Goal: Information Seeking & Learning: Learn about a topic

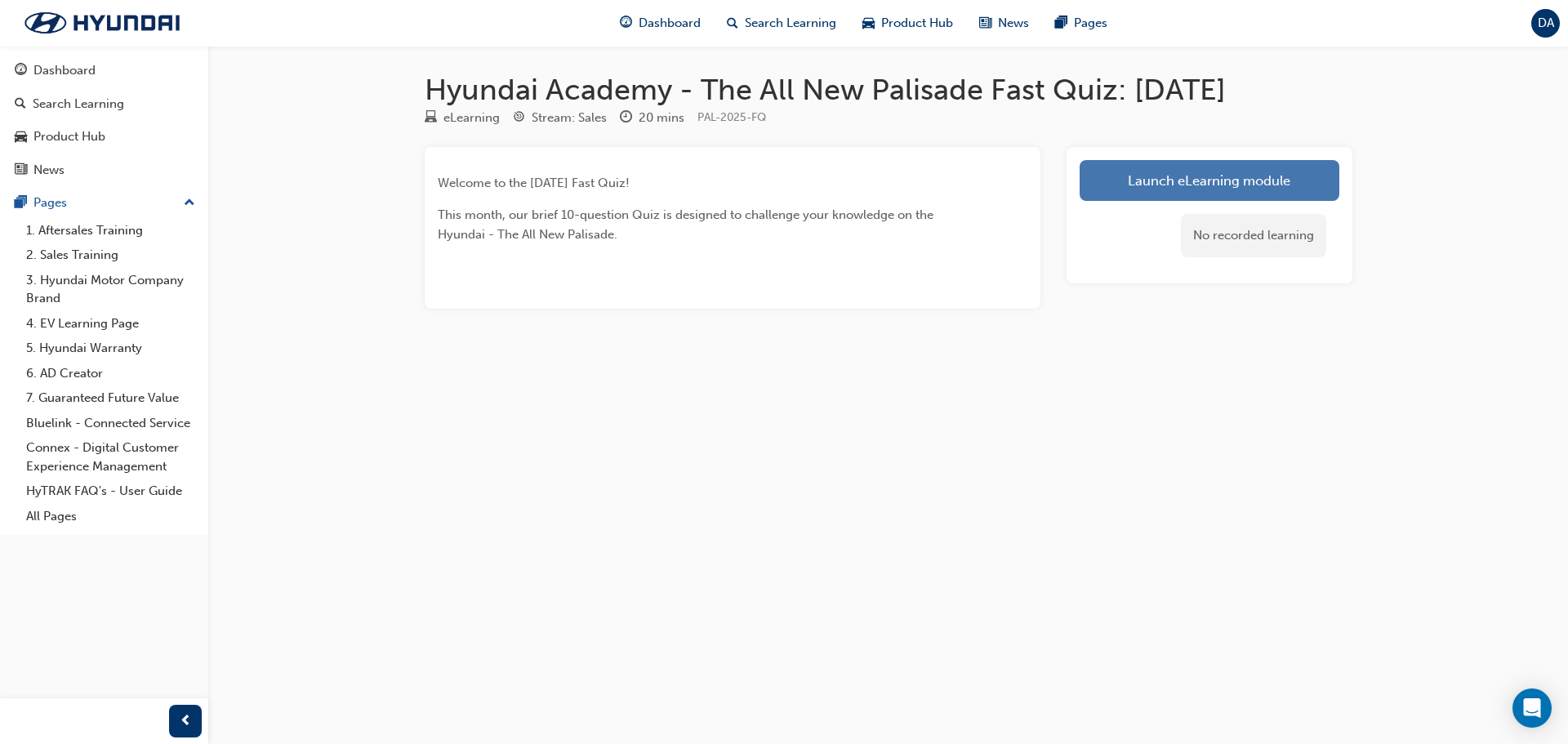
click at [1186, 172] on link "Launch eLearning module" at bounding box center [1209, 180] width 260 height 41
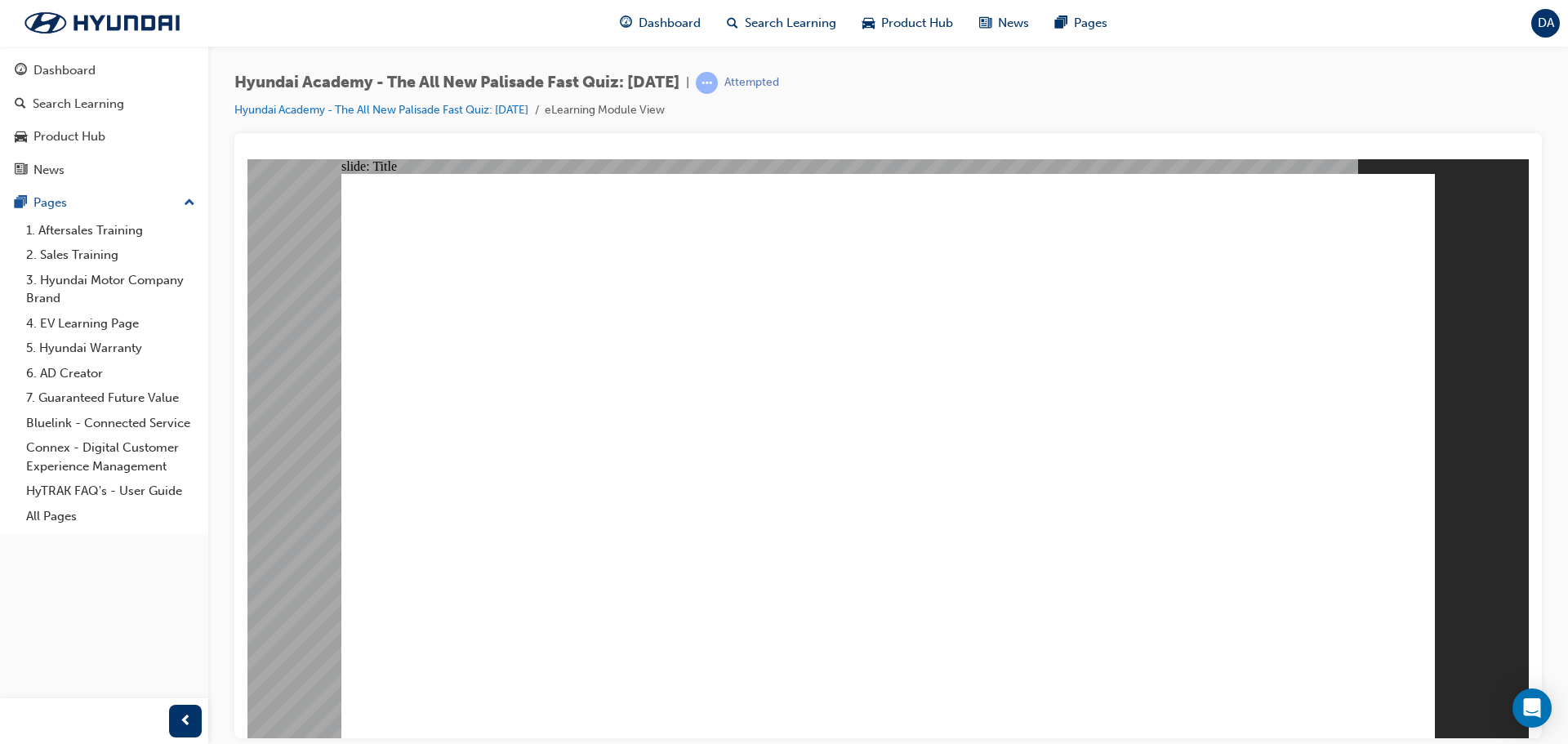
click at [730, 310] on div at bounding box center [888, 448] width 1281 height 579
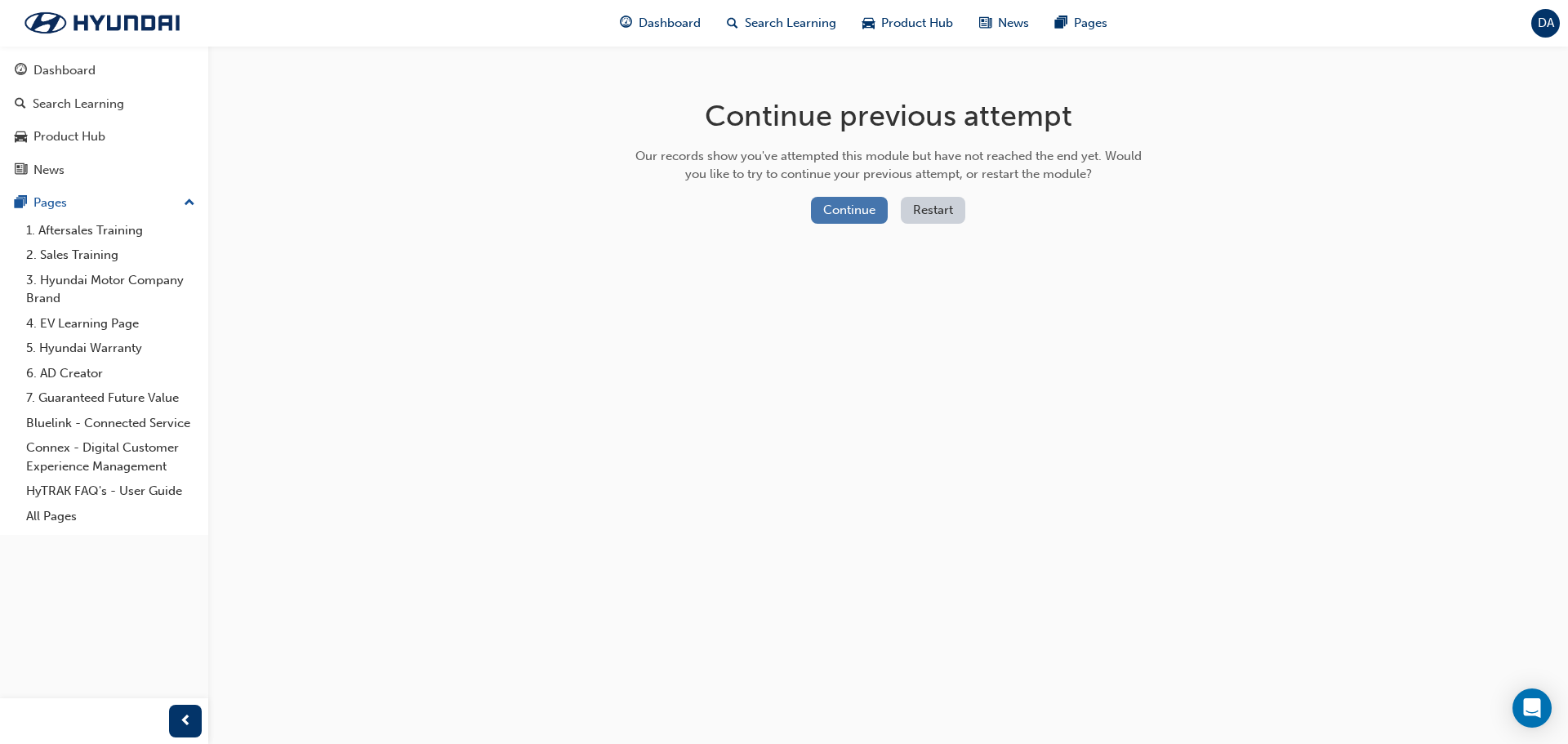
click at [862, 207] on button "Continue" at bounding box center [849, 210] width 77 height 27
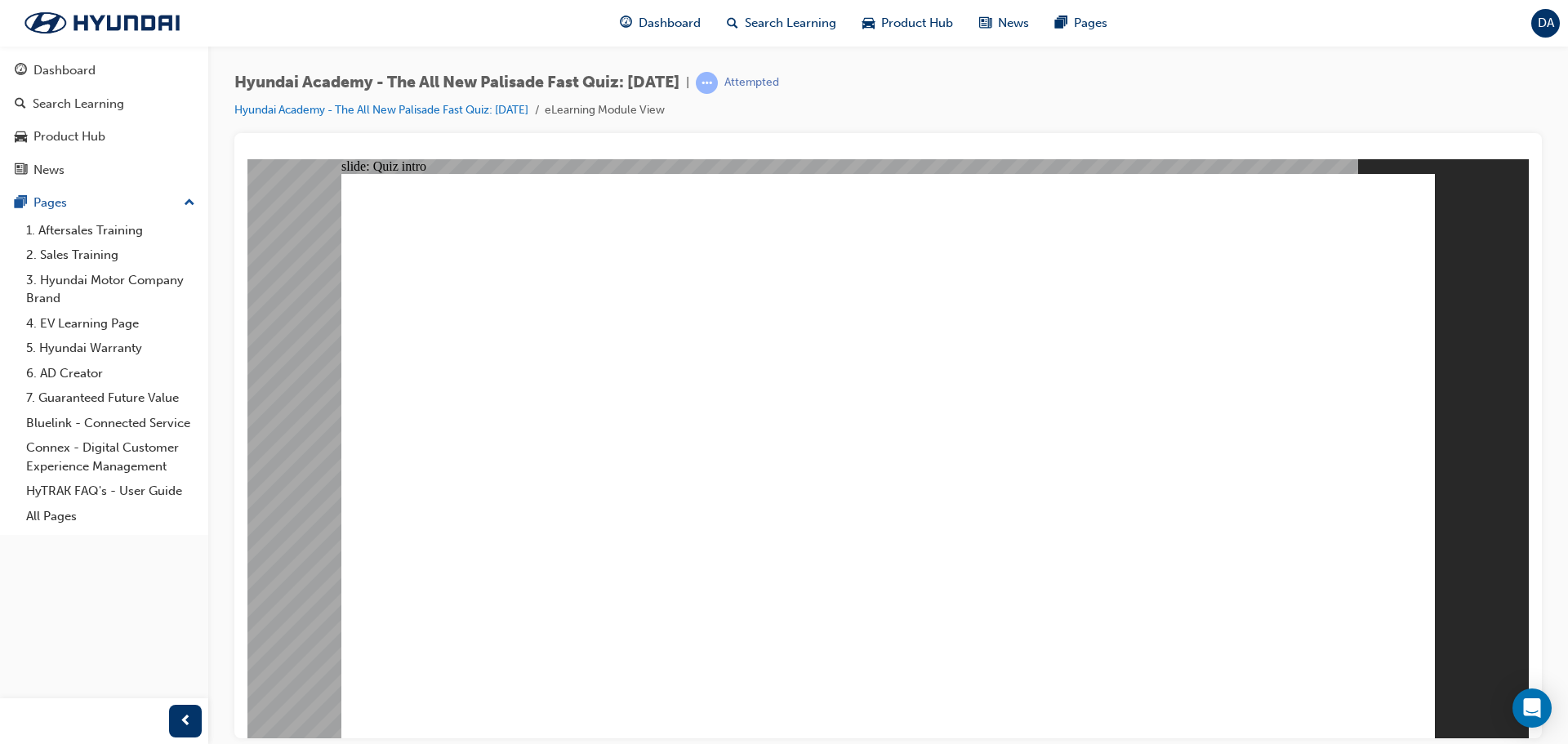
radio input "false"
radio input "true"
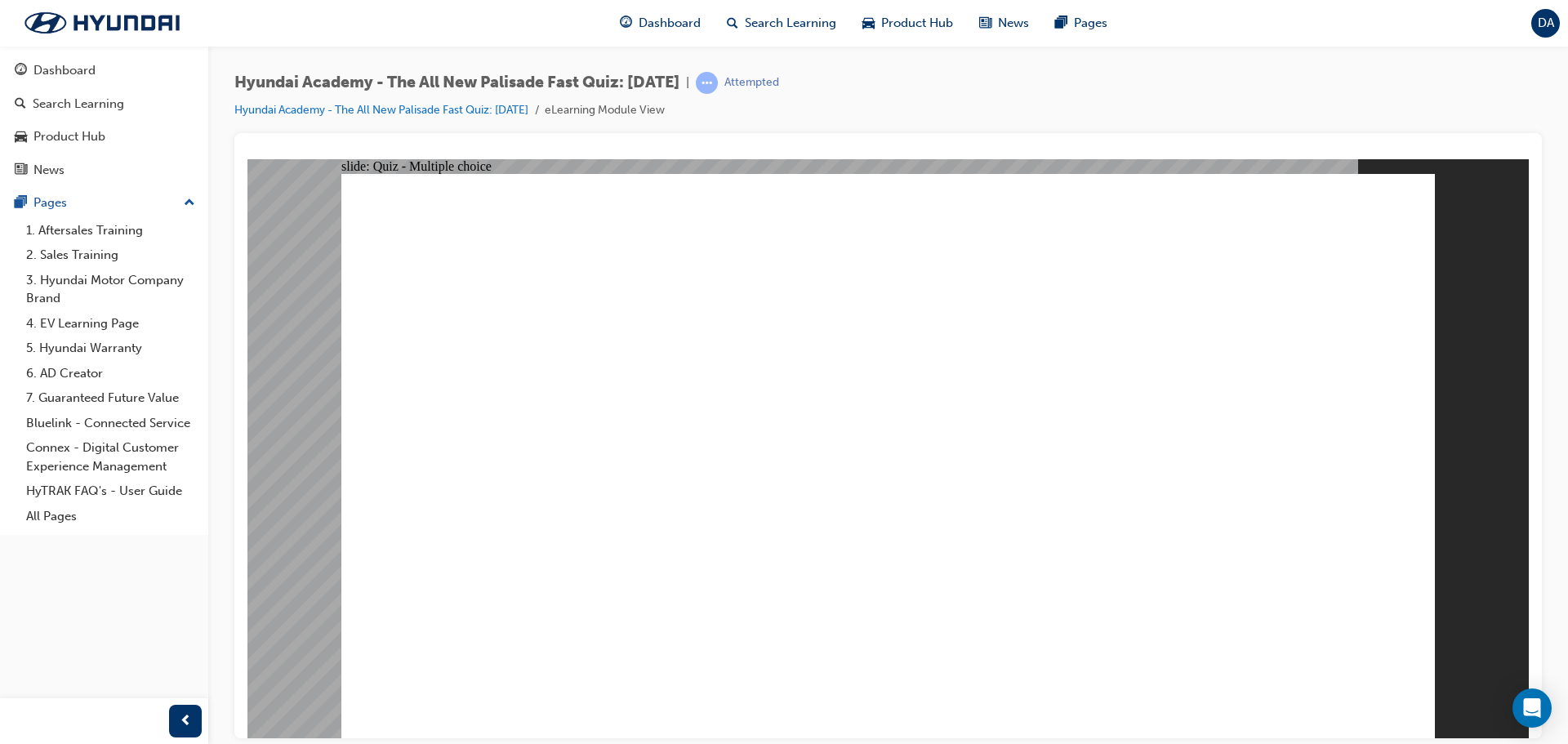
radio input "true"
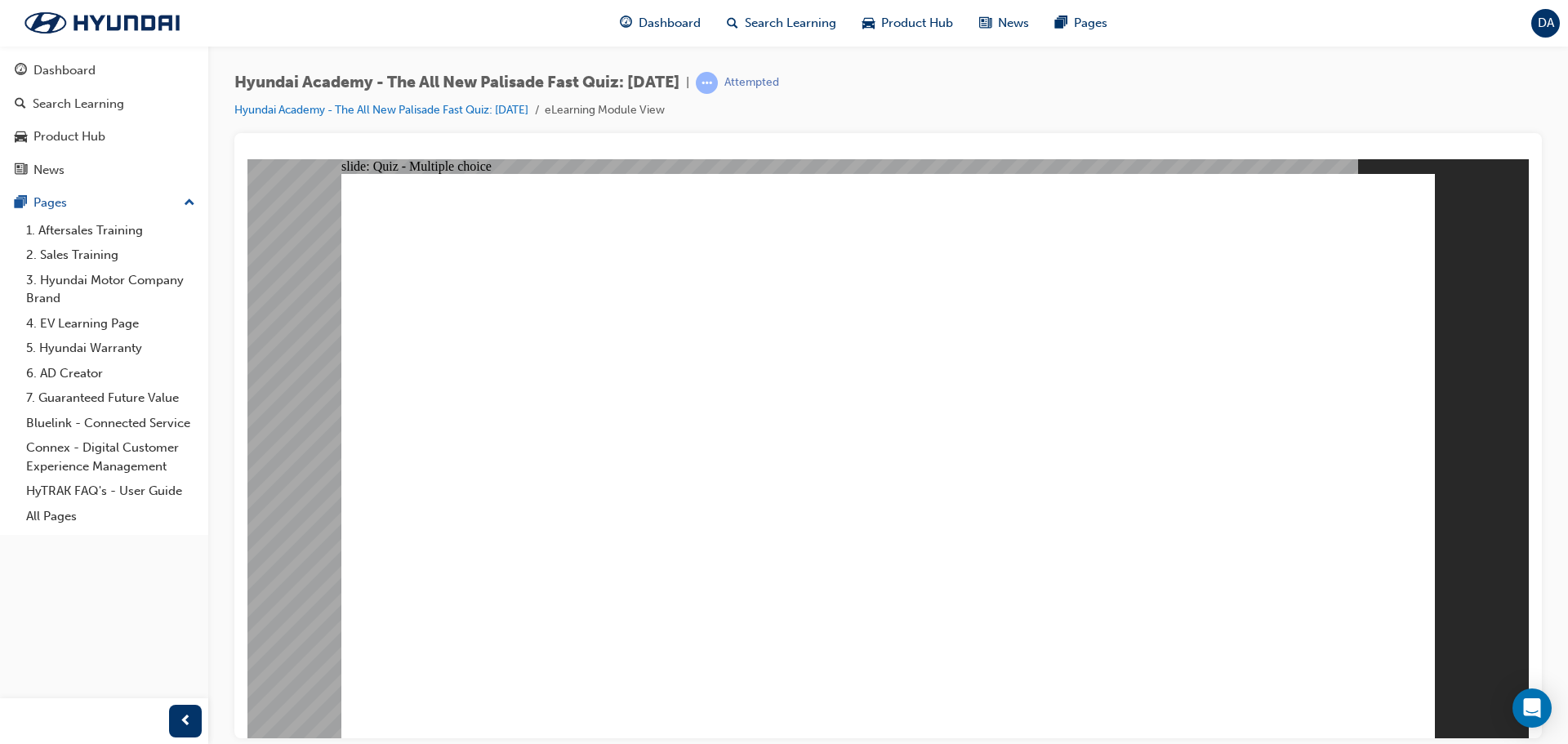
radio input "true"
drag, startPoint x: 1359, startPoint y: 657, endPoint x: 1342, endPoint y: 678, distance: 27.0
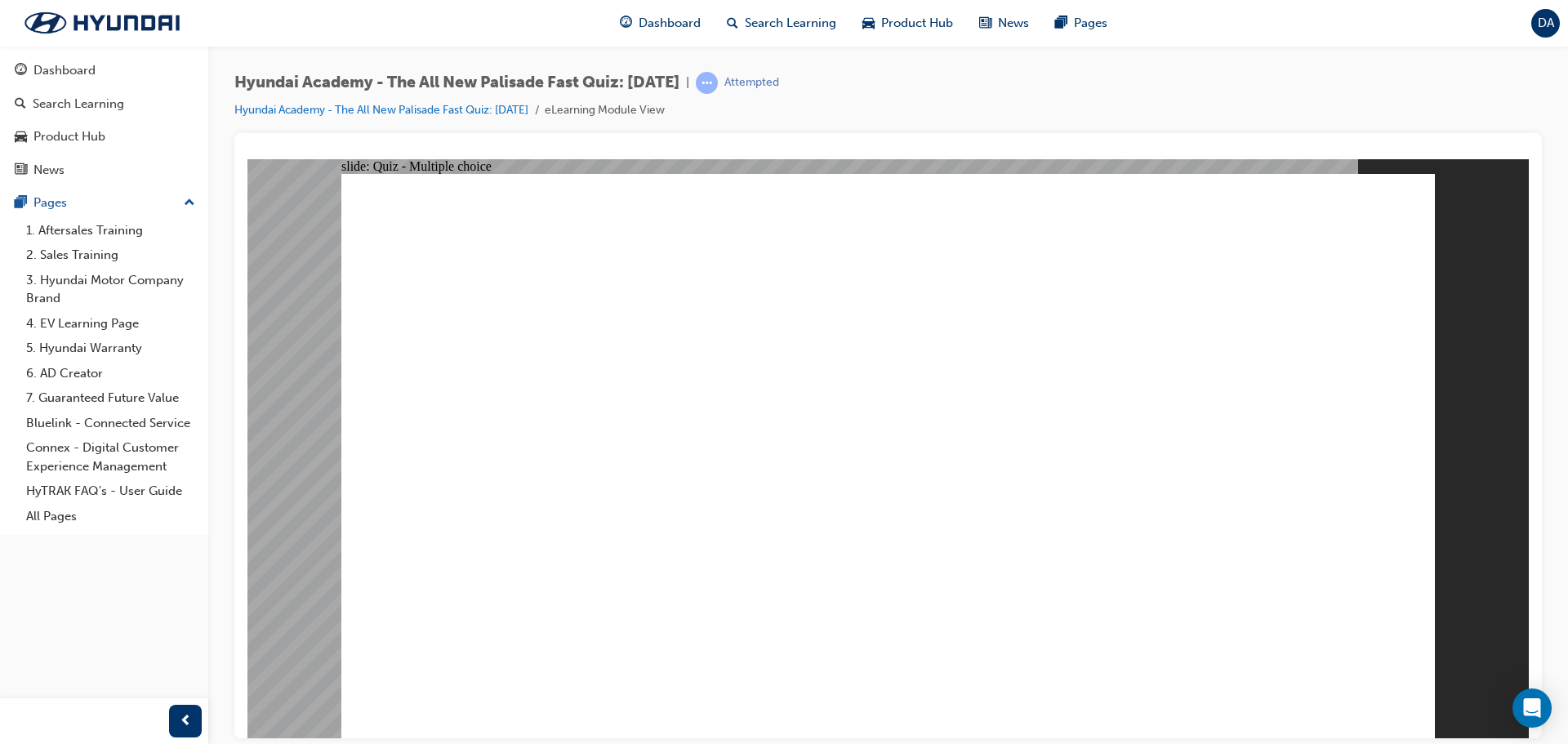
radio input "true"
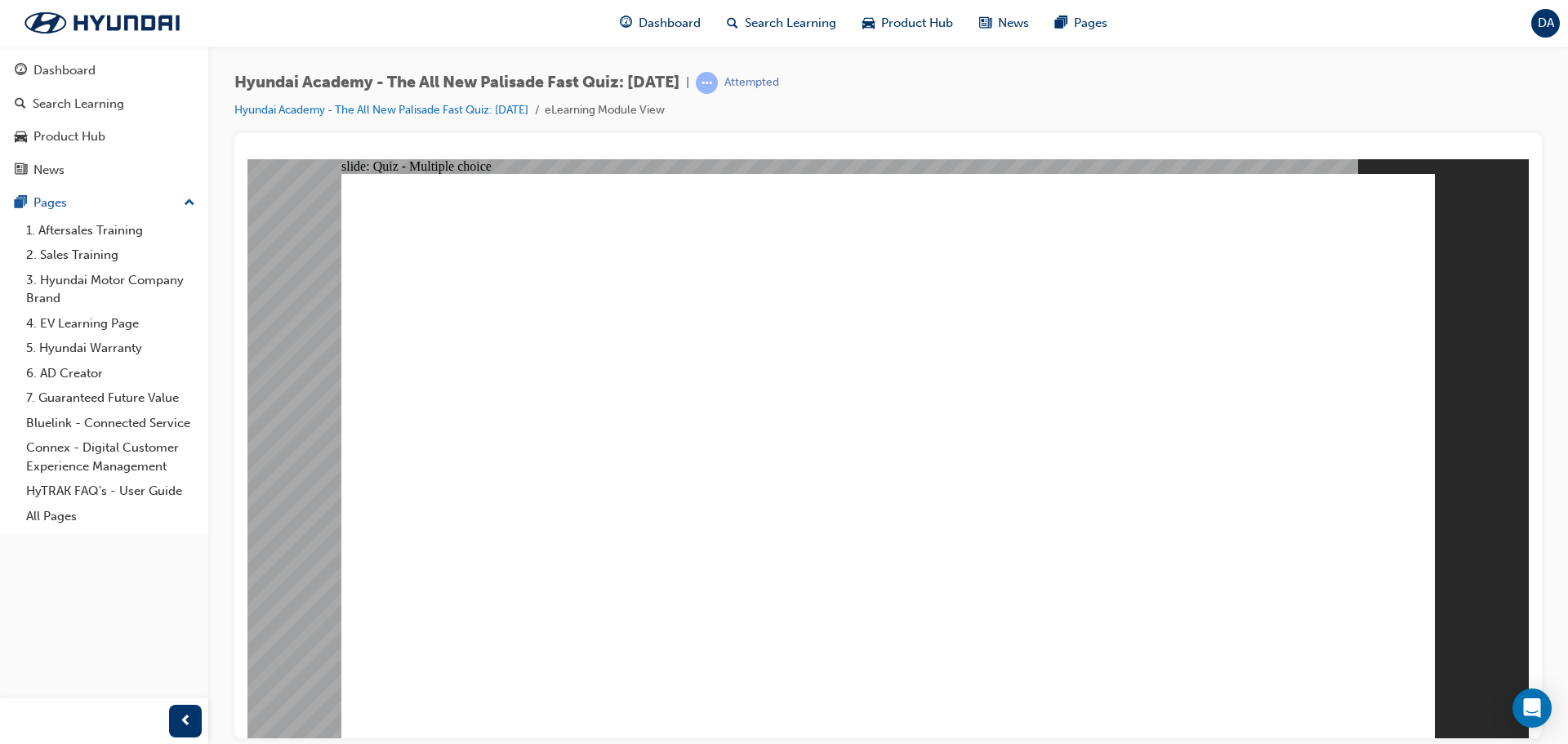
radio input "true"
checkbox input "true"
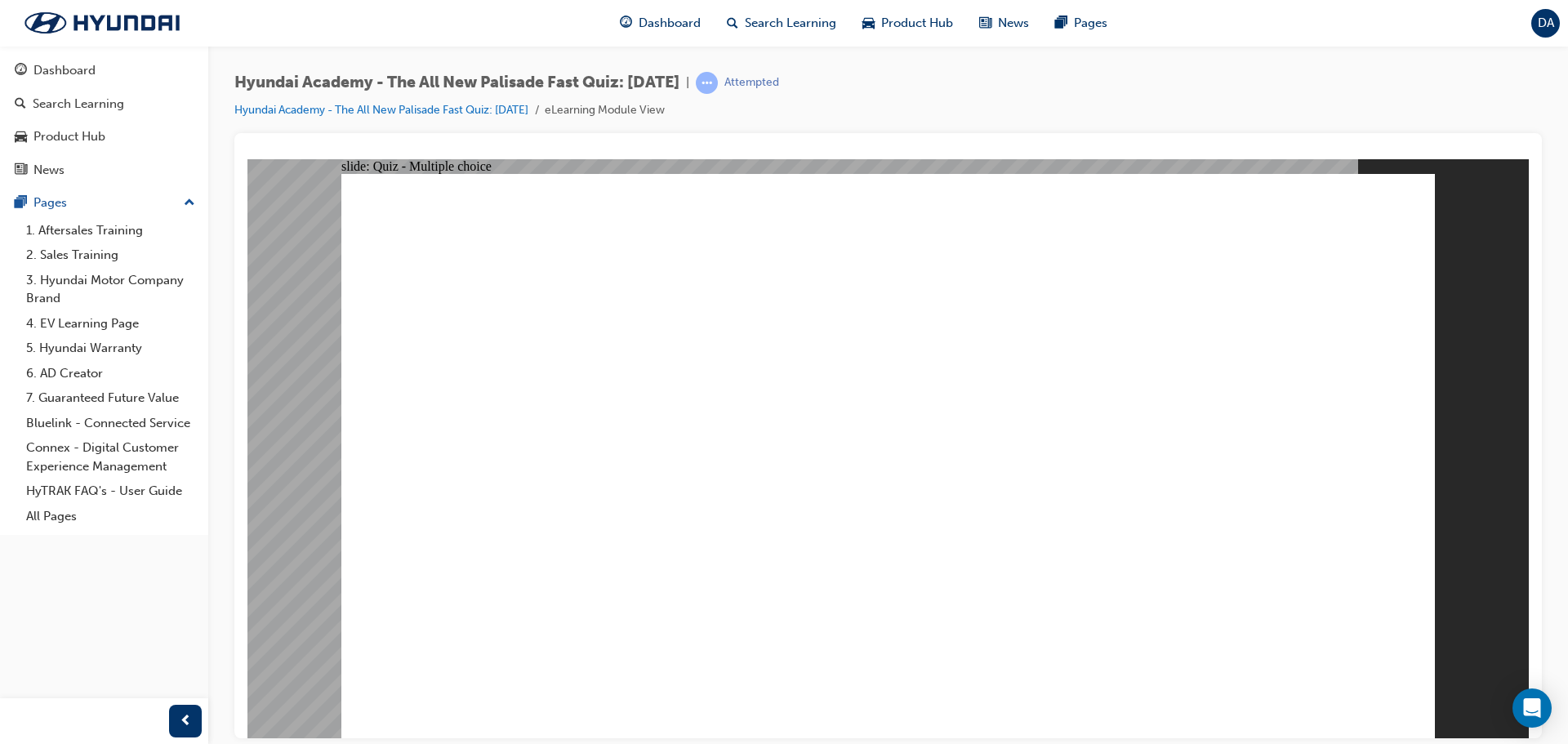
radio input "true"
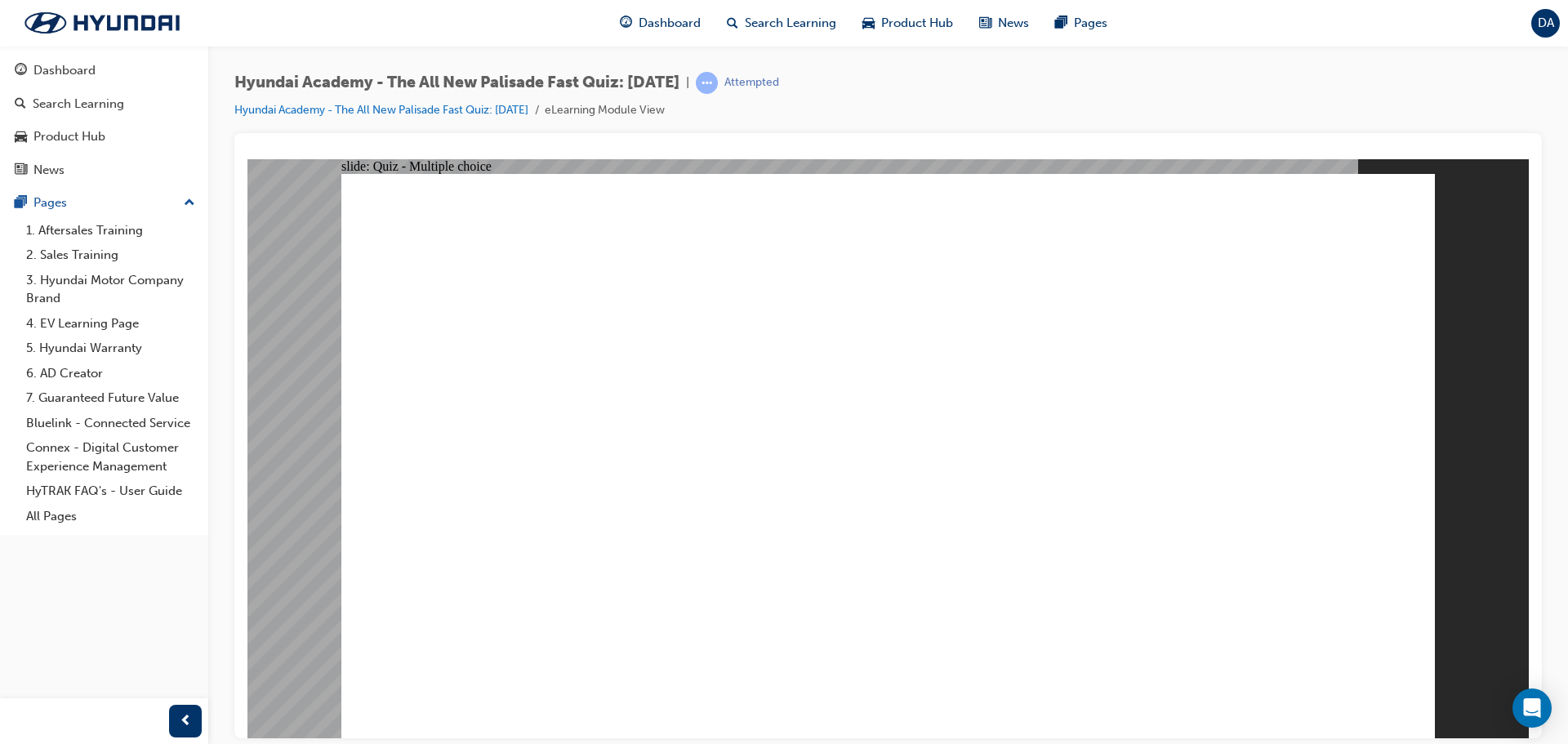
radio input "true"
checkbox input "true"
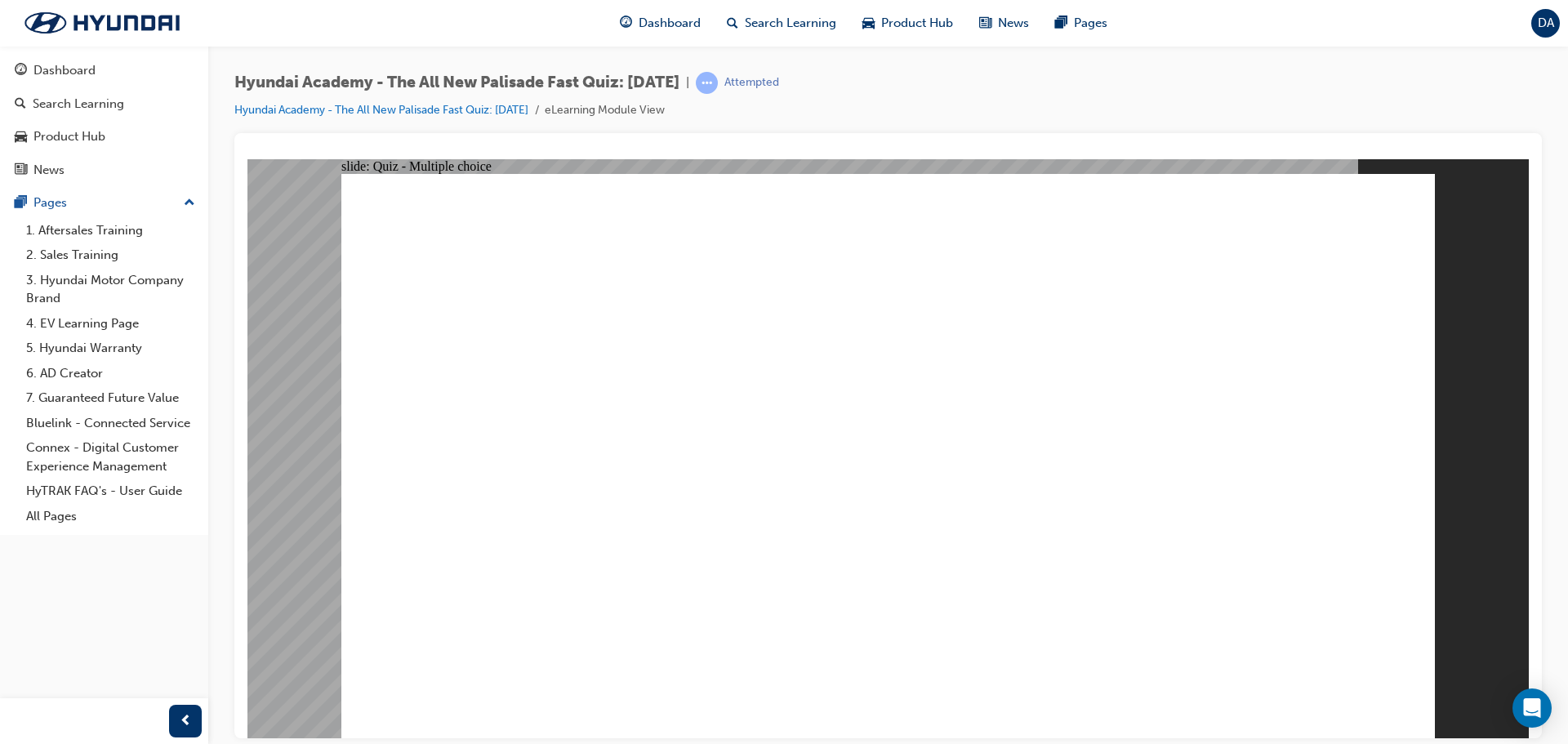
checkbox input "true"
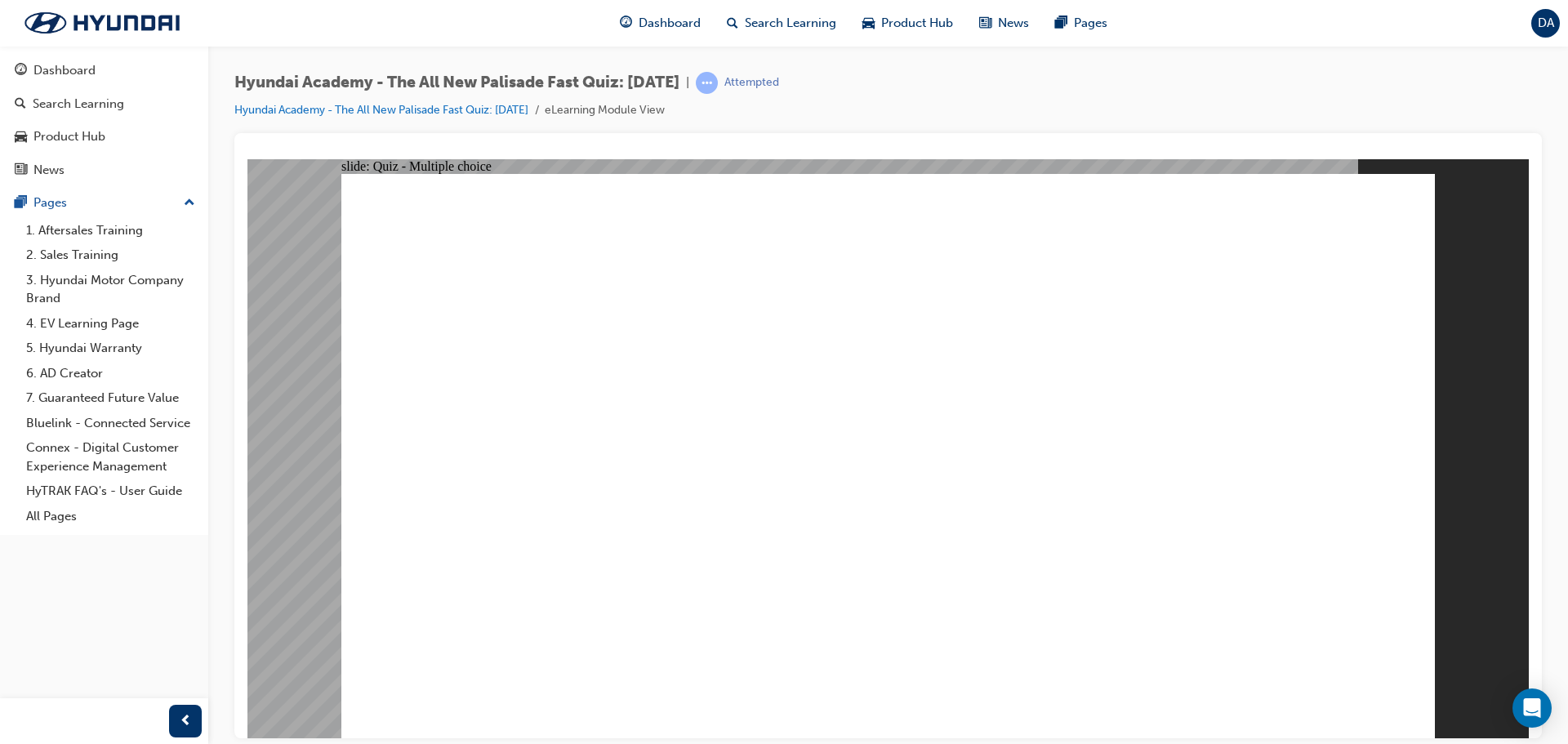
checkbox input "true"
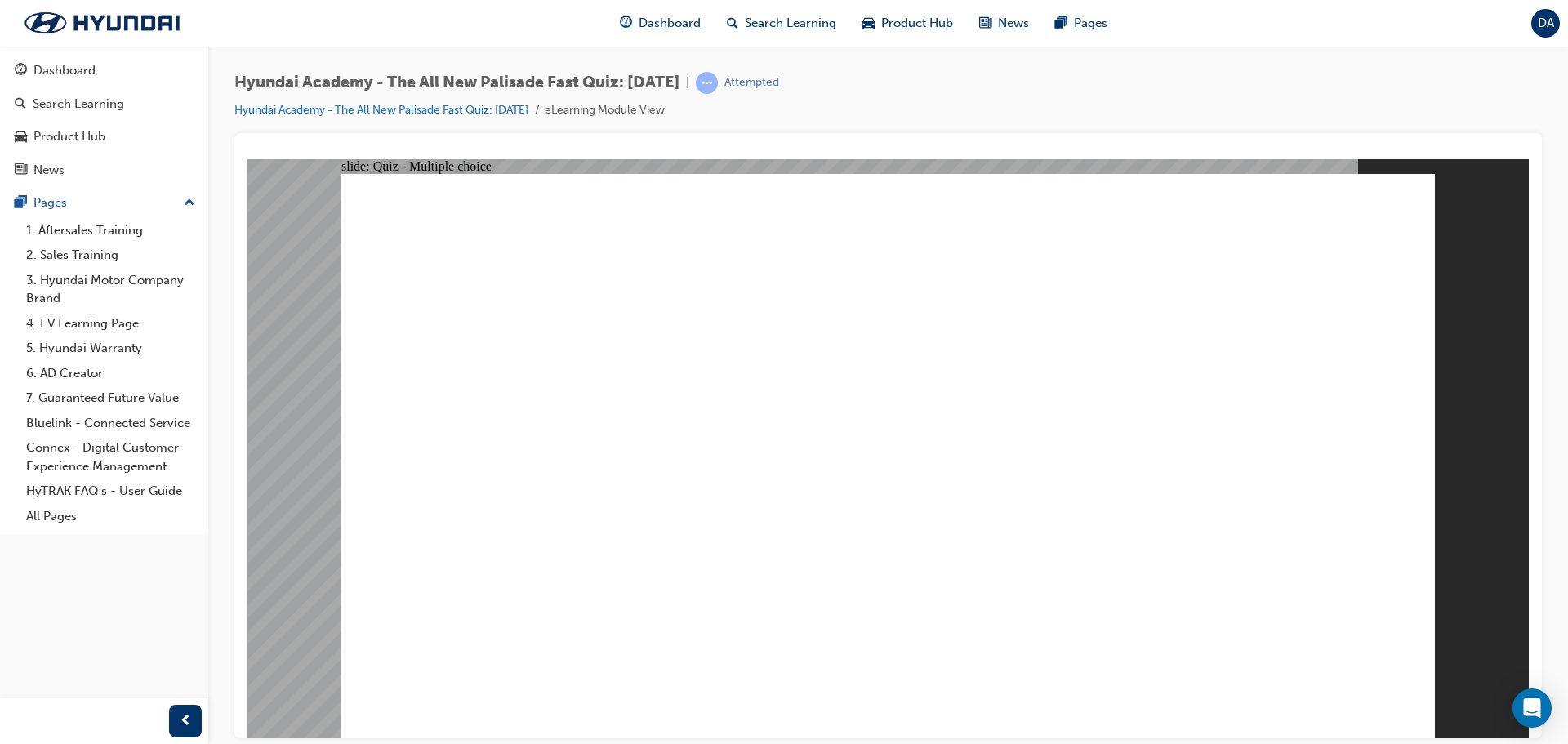
drag, startPoint x: 716, startPoint y: 489, endPoint x: 788, endPoint y: 484, distance: 72.2
radio input "true"
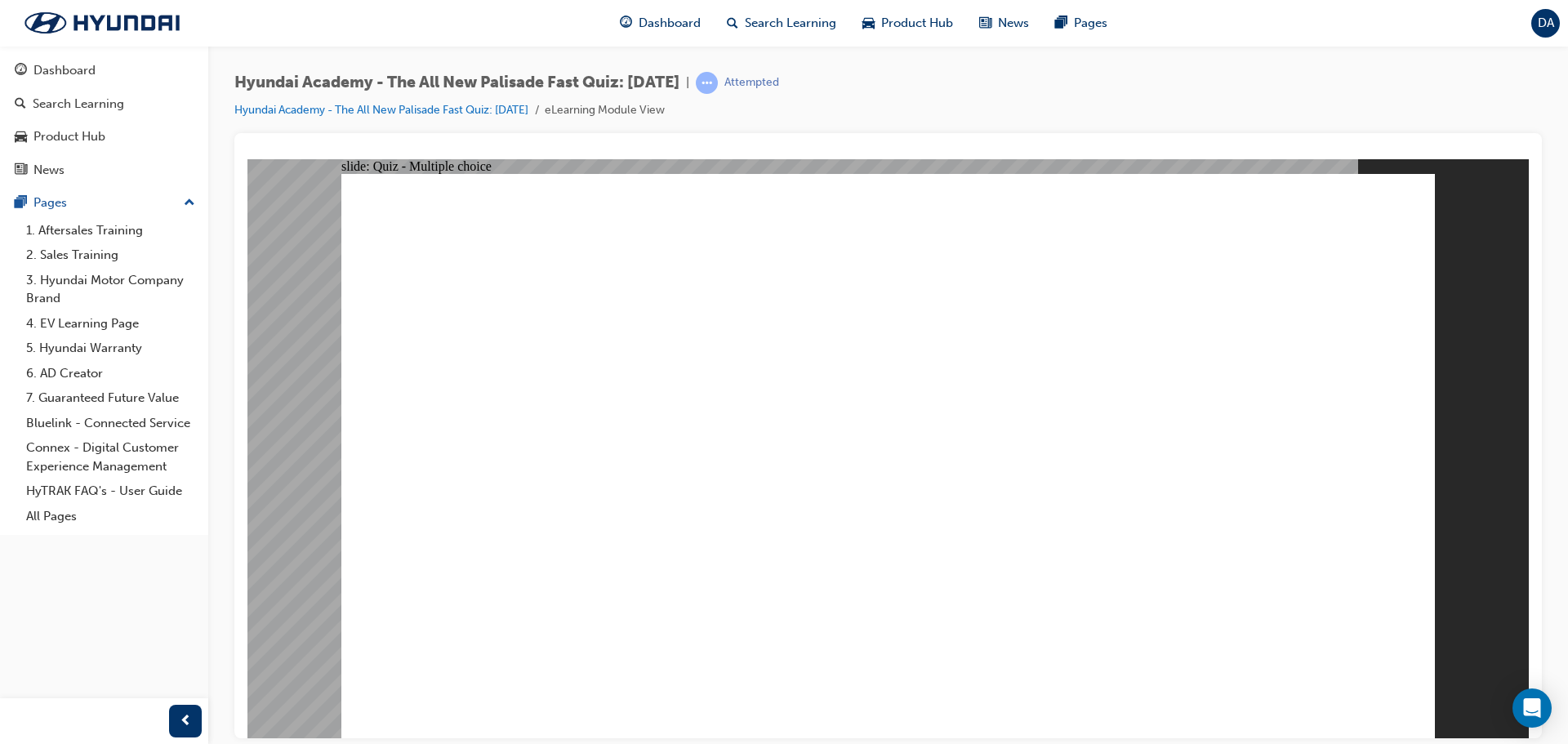
radio input "true"
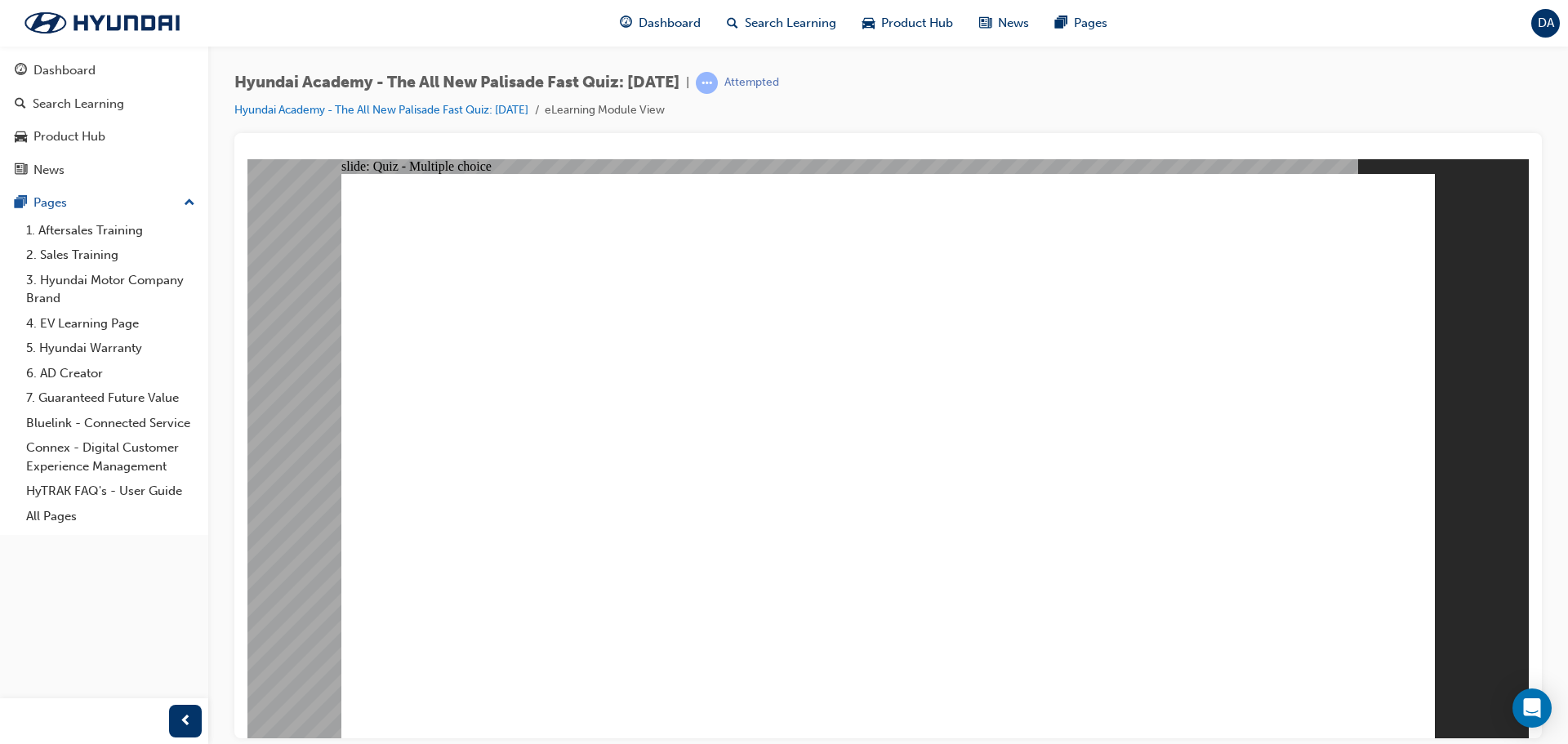
radio input "true"
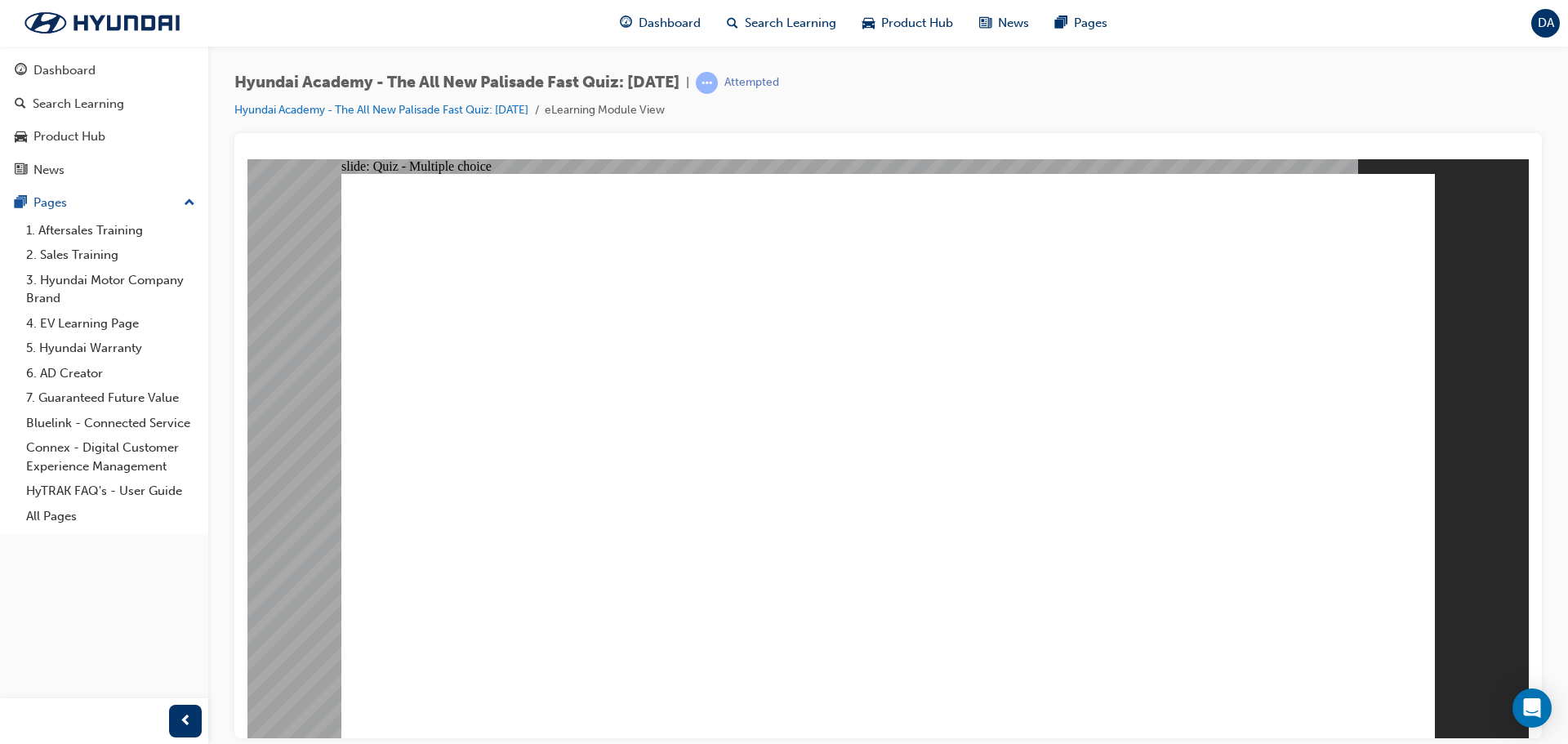
radio input "true"
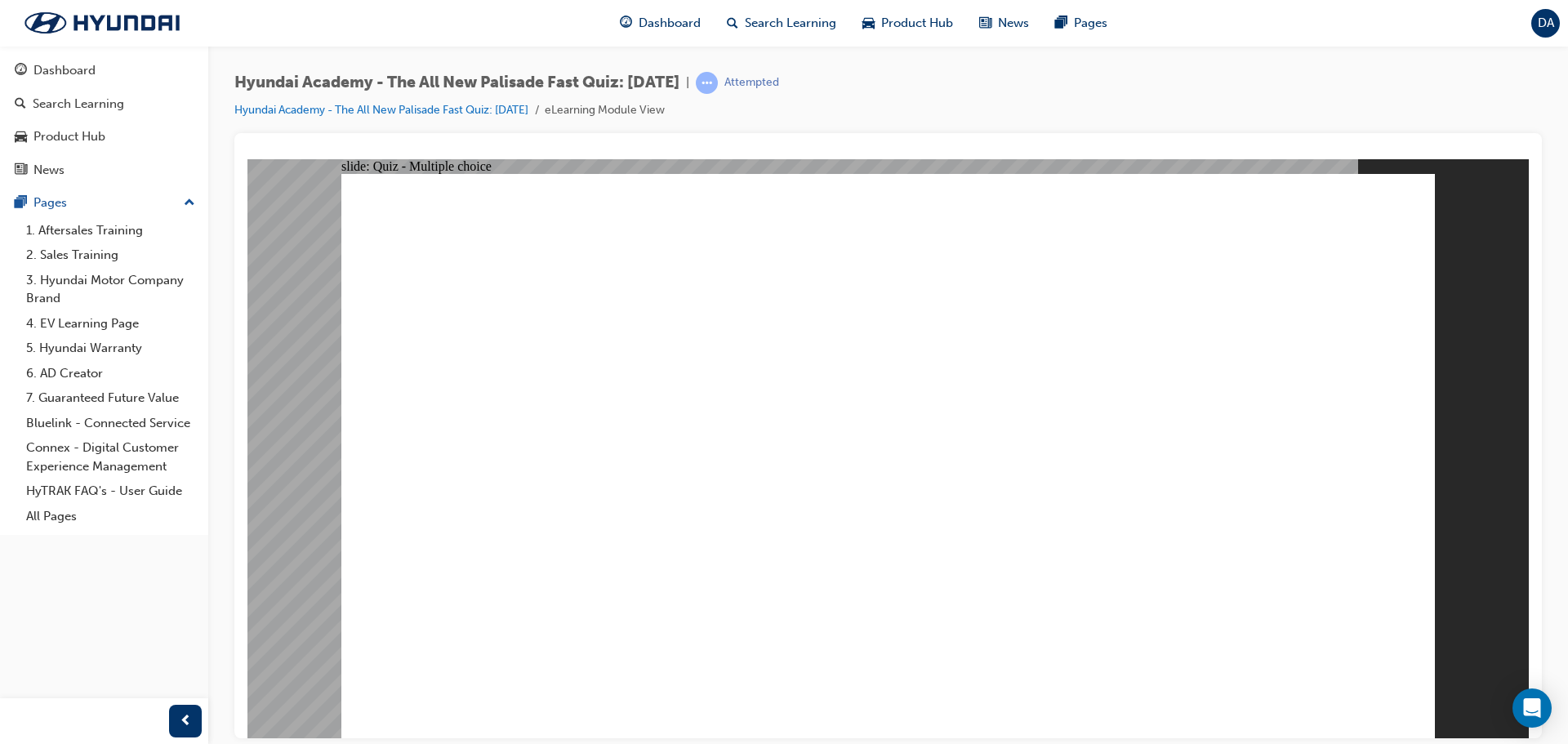
drag, startPoint x: 552, startPoint y: 247, endPoint x: 1670, endPoint y: 253, distance: 1118.0
click at [1529, 253] on html "​Question 4 of 10​ slide: Quiz - Multiple choice Rectangle 1 The new Palisade f…" at bounding box center [888, 448] width 1281 height 579
drag, startPoint x: 607, startPoint y: 711, endPoint x: 619, endPoint y: 675, distance: 37.9
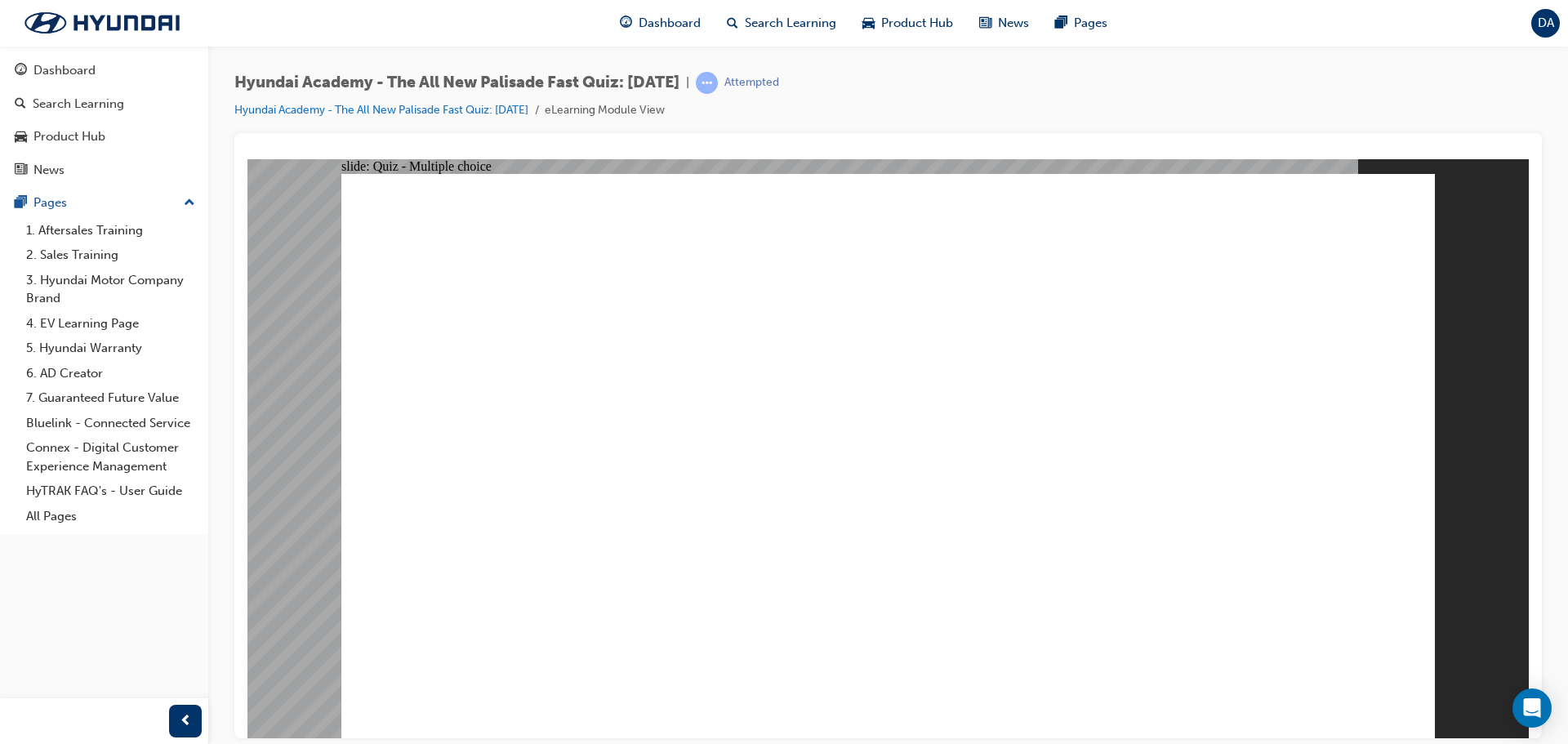
radio input "false"
radio input "true"
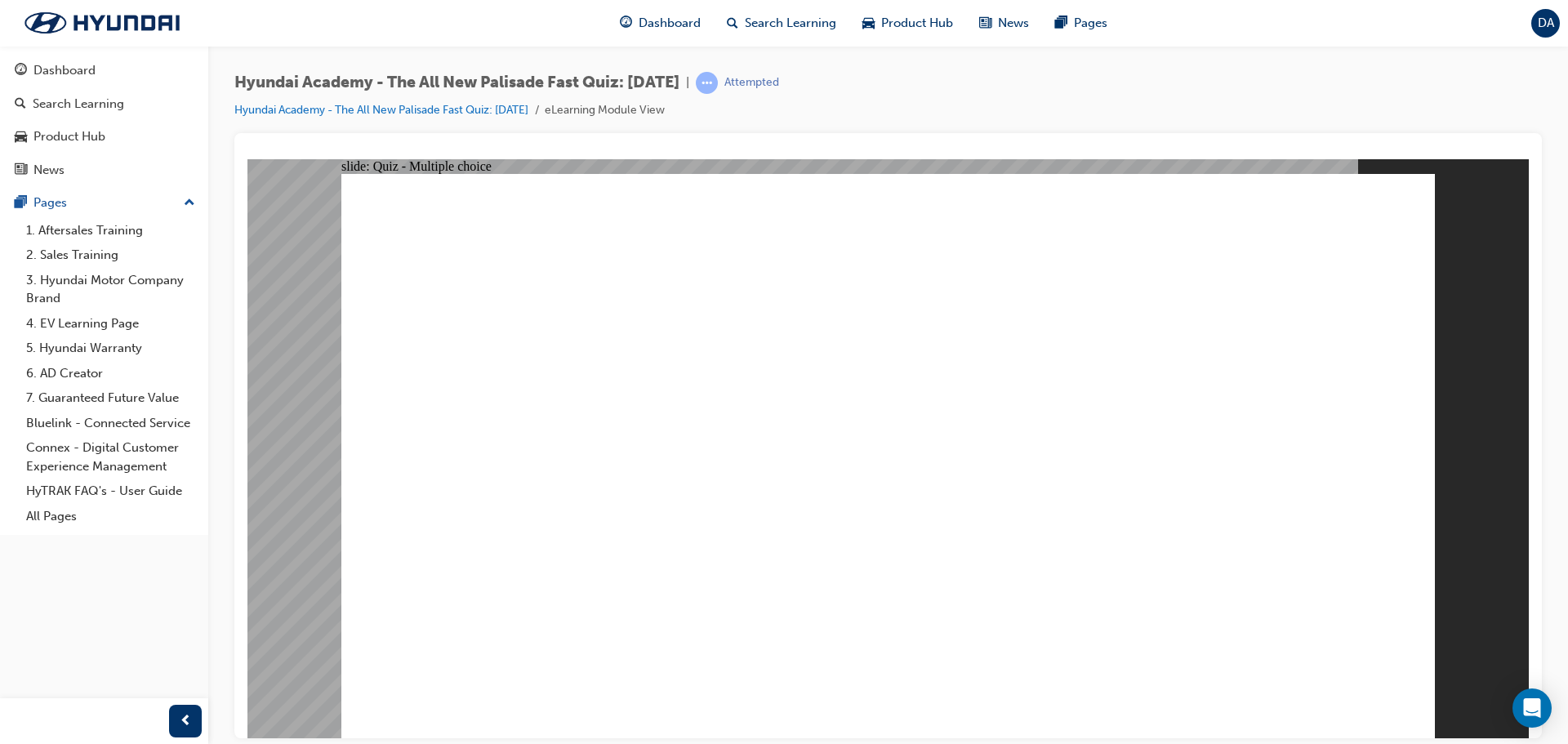
drag, startPoint x: 690, startPoint y: 594, endPoint x: 780, endPoint y: 637, distance: 99.7
checkbox input "true"
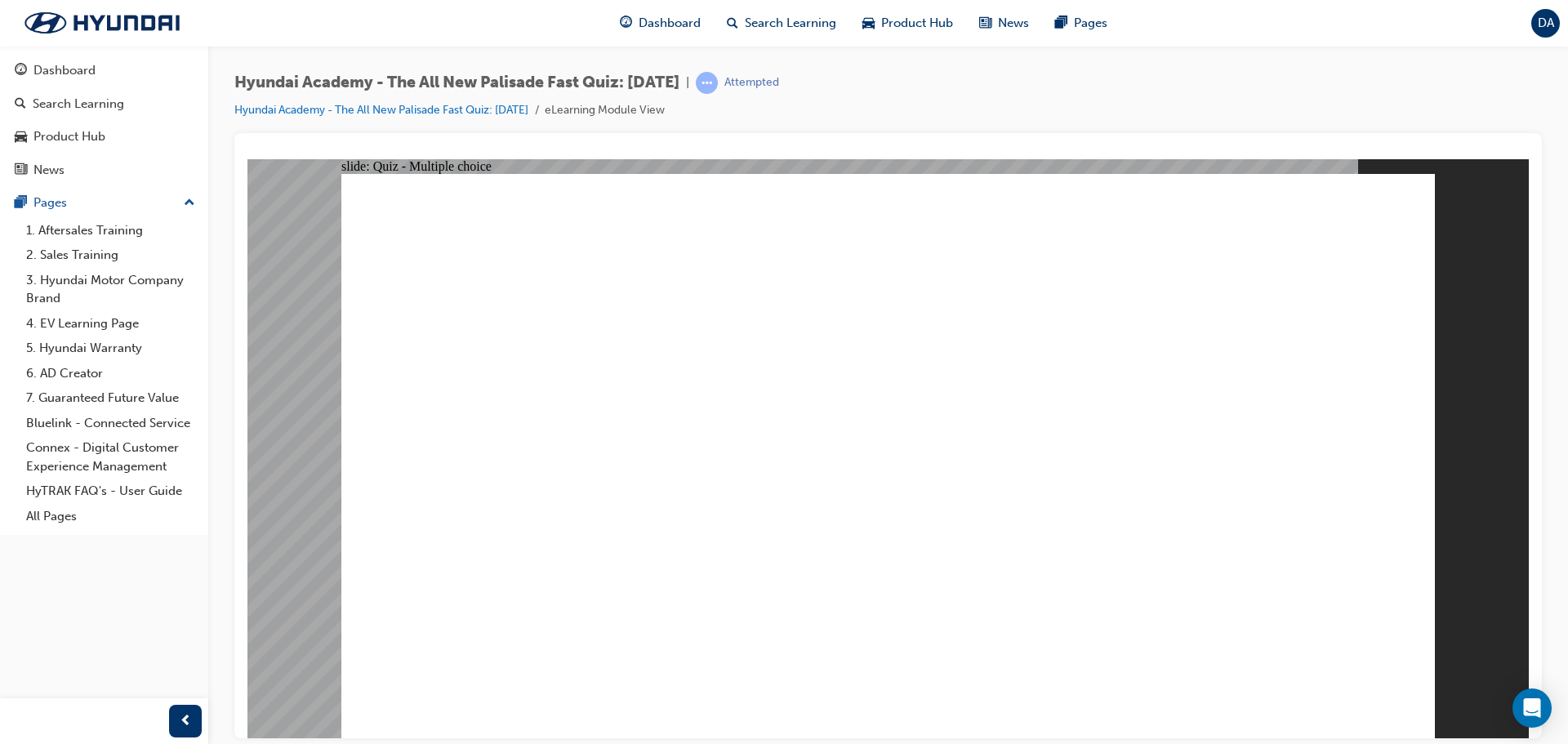
radio input "true"
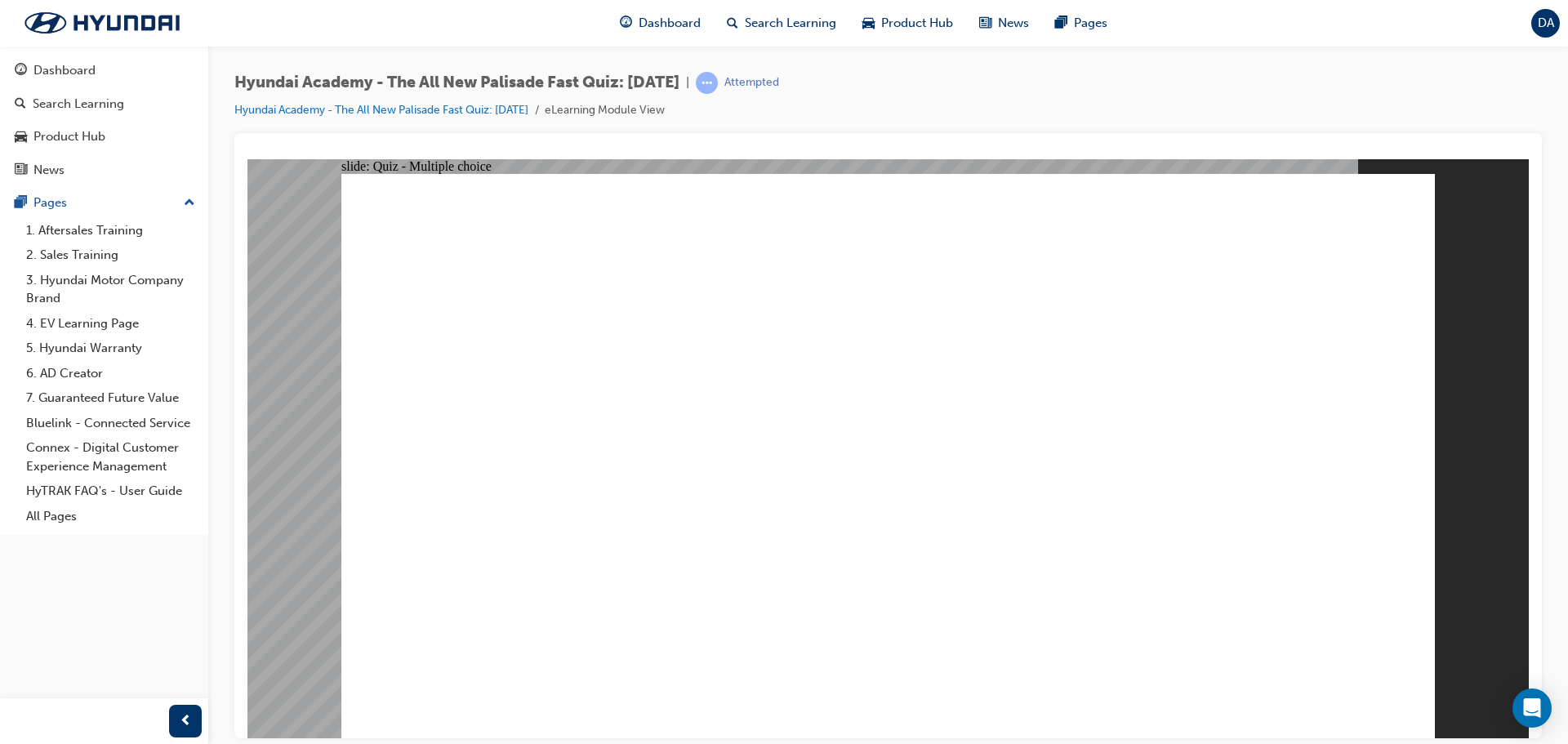
radio input "true"
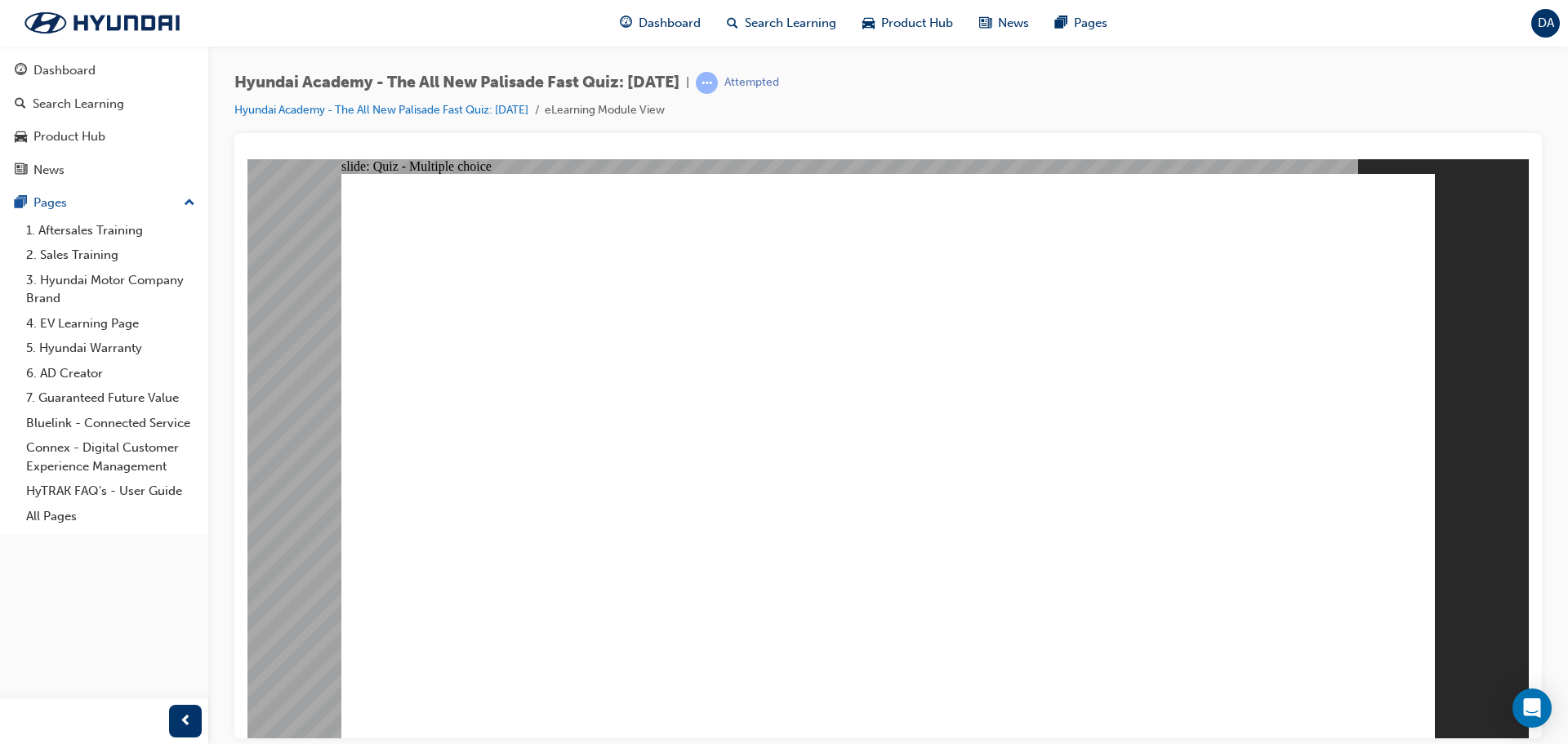
checkbox input "true"
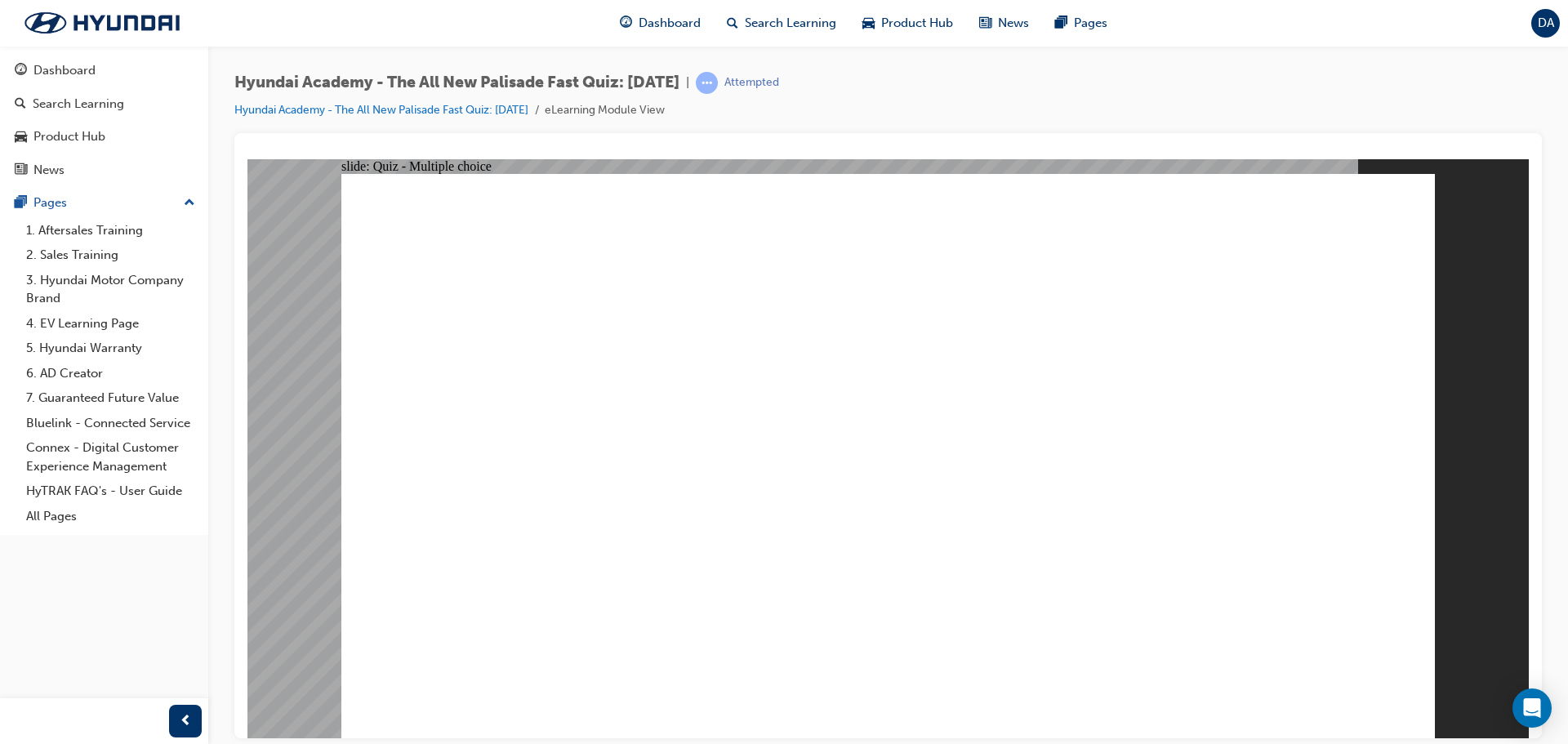
checkbox input "true"
drag, startPoint x: 884, startPoint y: 549, endPoint x: 890, endPoint y: 566, distance: 18.0
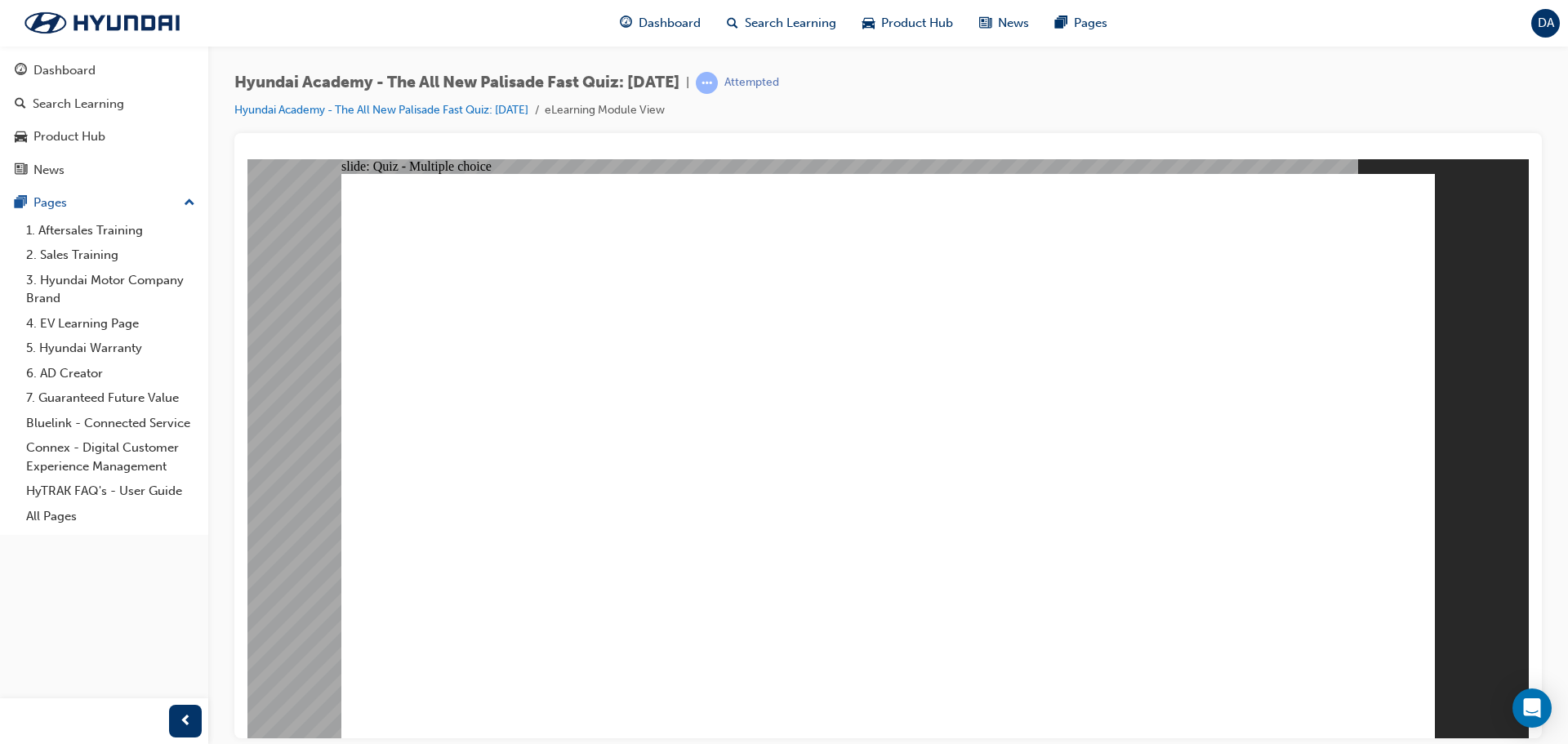
checkbox input "true"
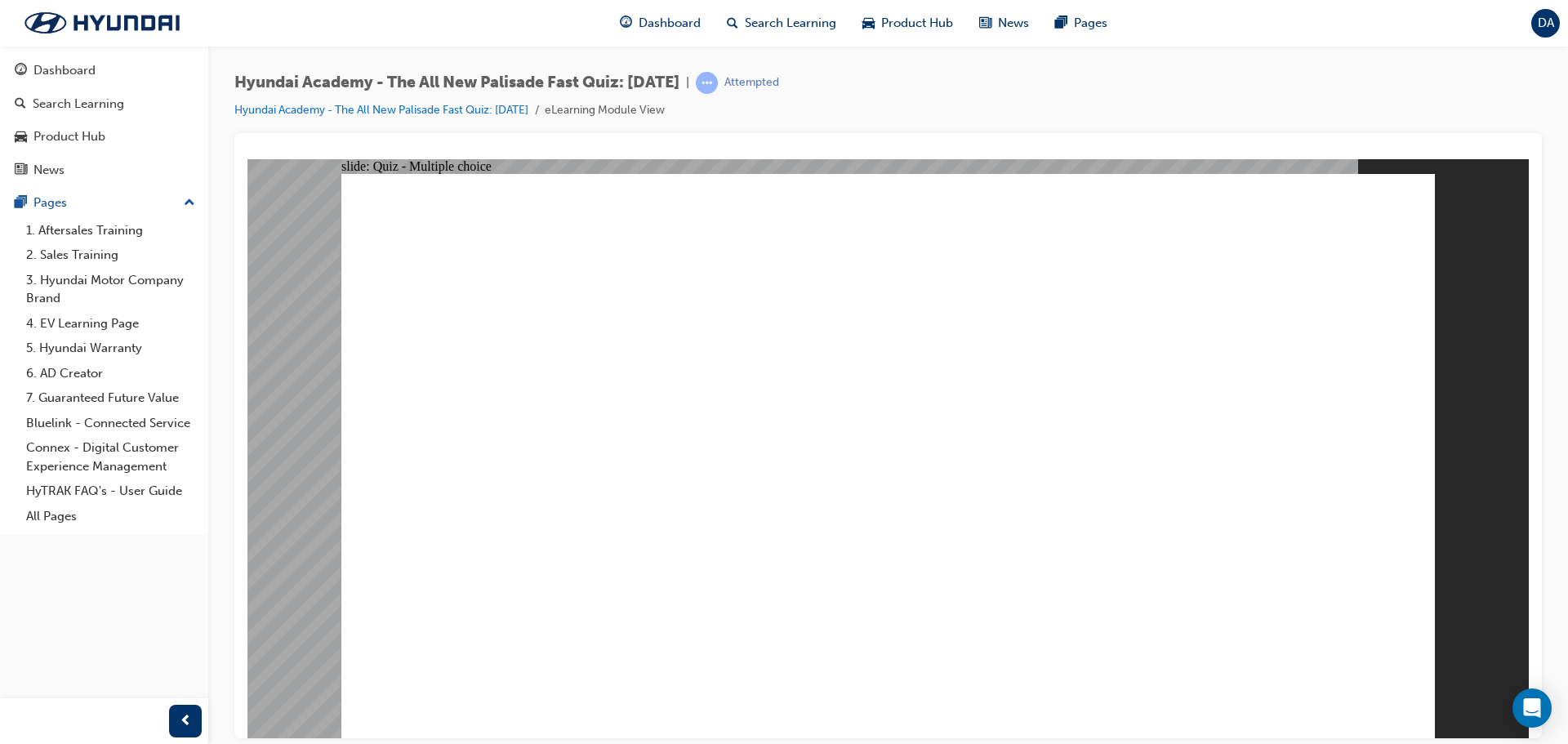
drag, startPoint x: 598, startPoint y: 489, endPoint x: 607, endPoint y: 530, distance: 42.0
radio input "true"
drag, startPoint x: 909, startPoint y: 541, endPoint x: 888, endPoint y: 548, distance: 22.1
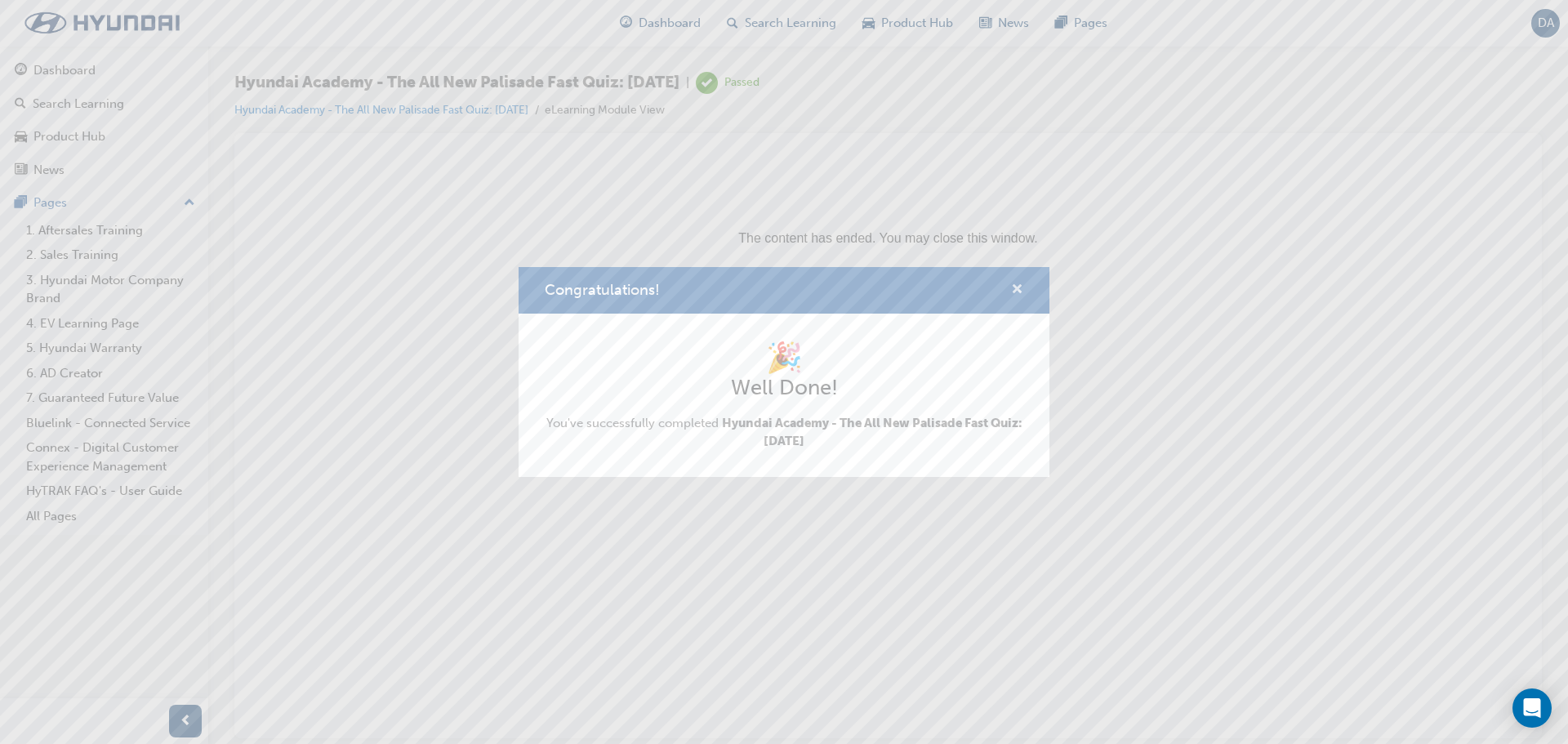
click at [1011, 291] on span "cross-icon" at bounding box center [1017, 290] width 12 height 14
